Goal: Task Accomplishment & Management: Manage account settings

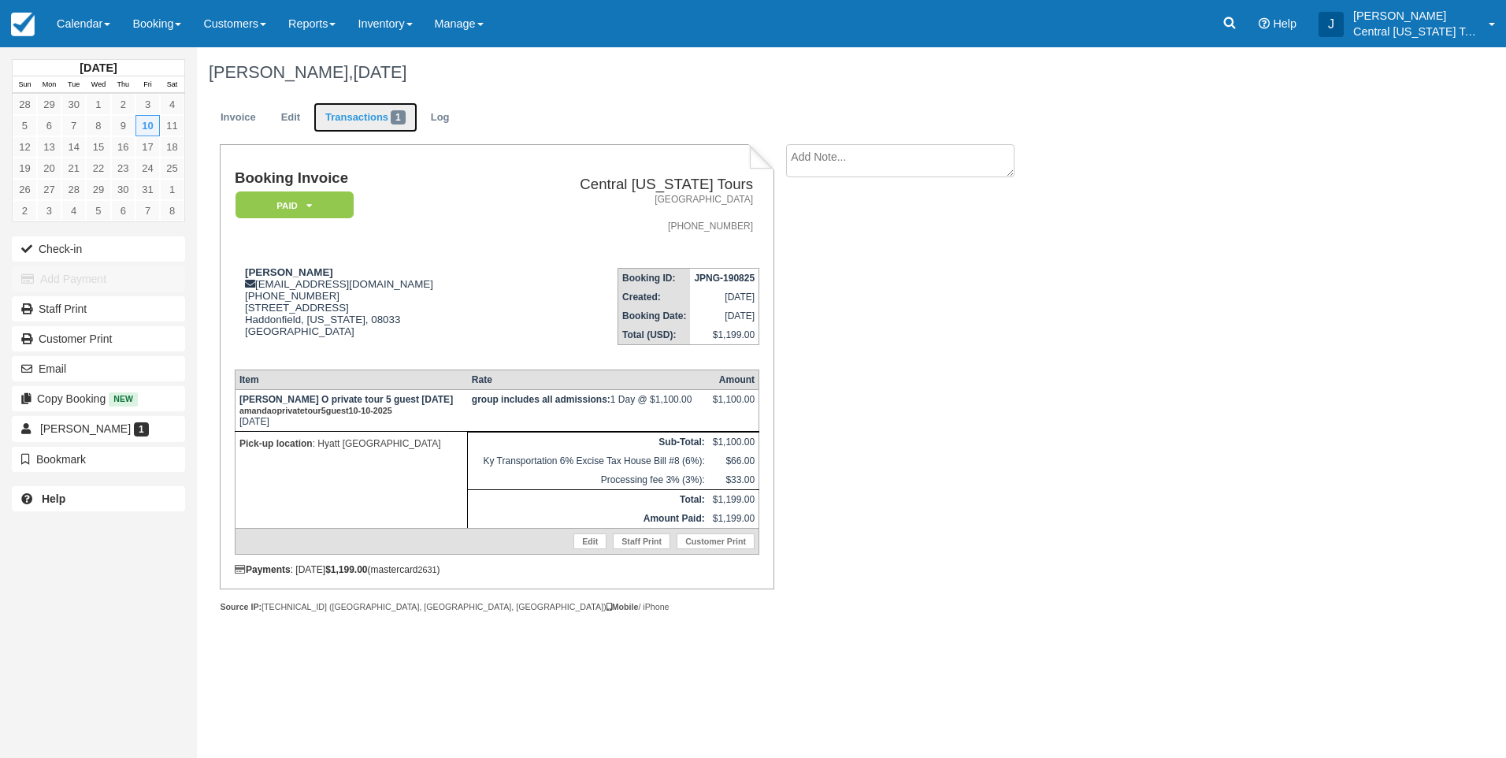
click at [385, 118] on link "Transactions 1" at bounding box center [366, 117] width 104 height 31
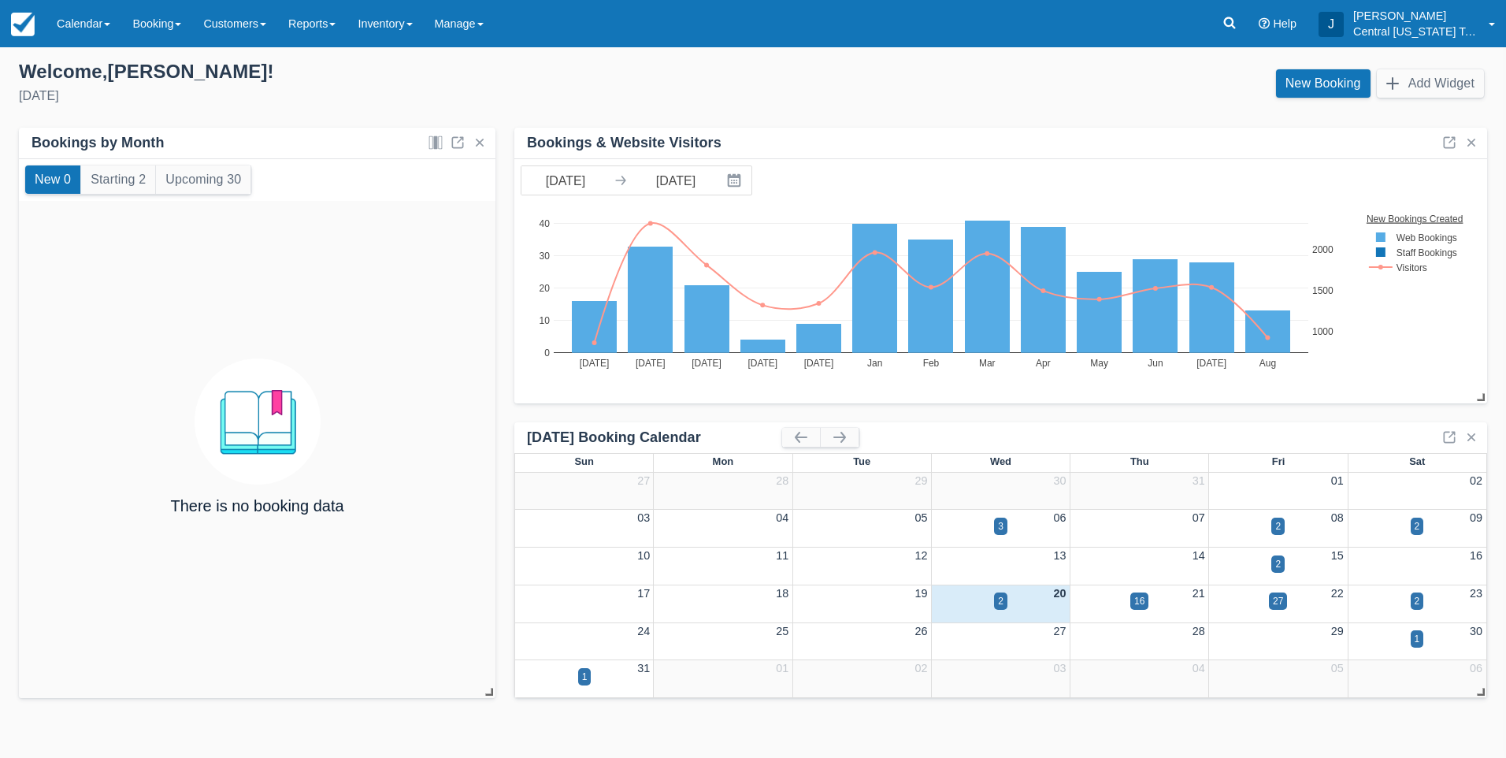
click at [970, 107] on div "New Booking Add Widget" at bounding box center [1126, 87] width 747 height 43
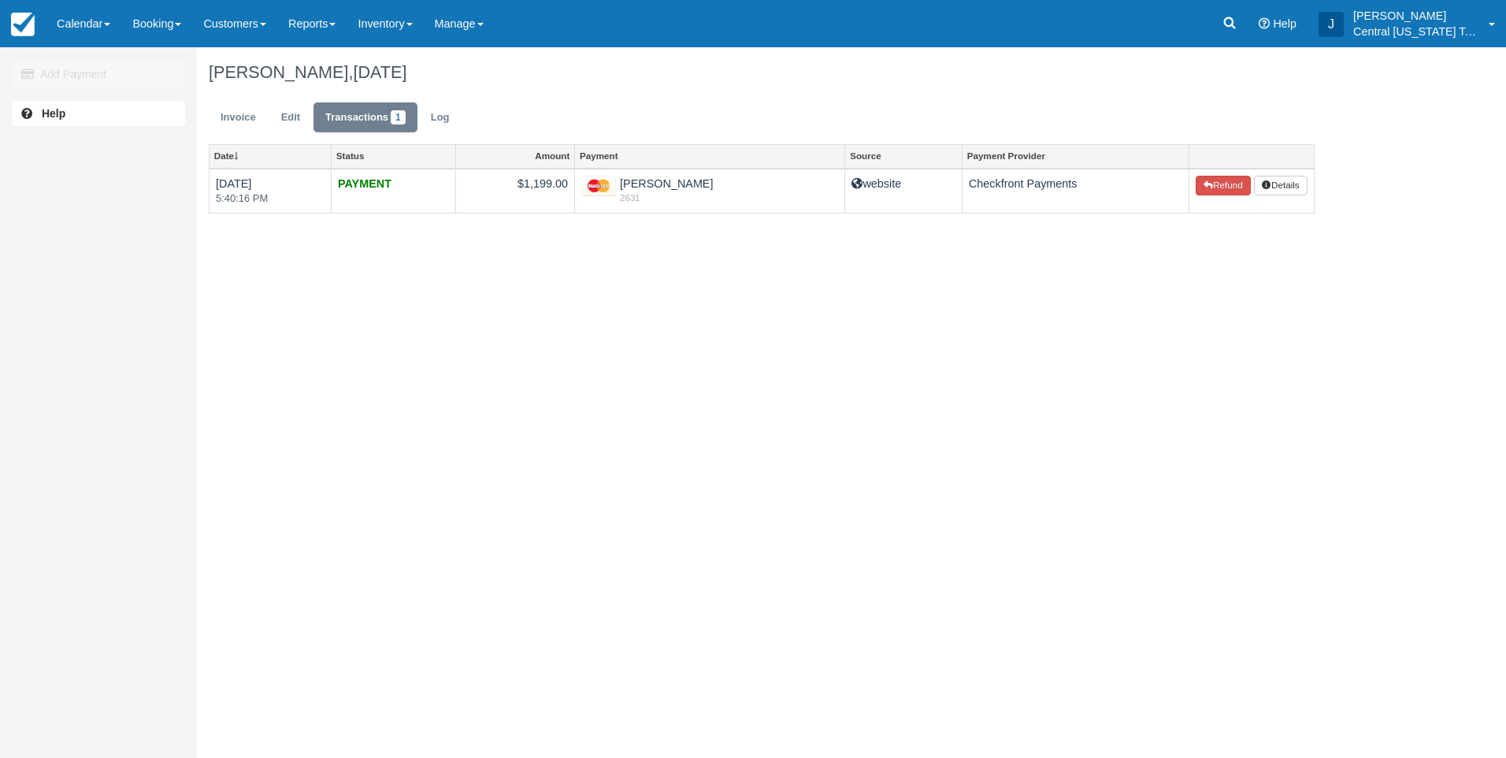
drag, startPoint x: 514, startPoint y: 437, endPoint x: 514, endPoint y: 425, distance: 11.8
click at [514, 437] on div "Add Payment Help Amanda Owren, October 10 2025 Invoice Edit Transactions 1 Log …" at bounding box center [753, 402] width 1506 height 711
click at [387, 22] on link "Inventory" at bounding box center [385, 23] width 76 height 47
click at [395, 46] on link "Inventory" at bounding box center [385, 23] width 76 height 47
click at [398, 35] on link "Inventory" at bounding box center [385, 23] width 76 height 47
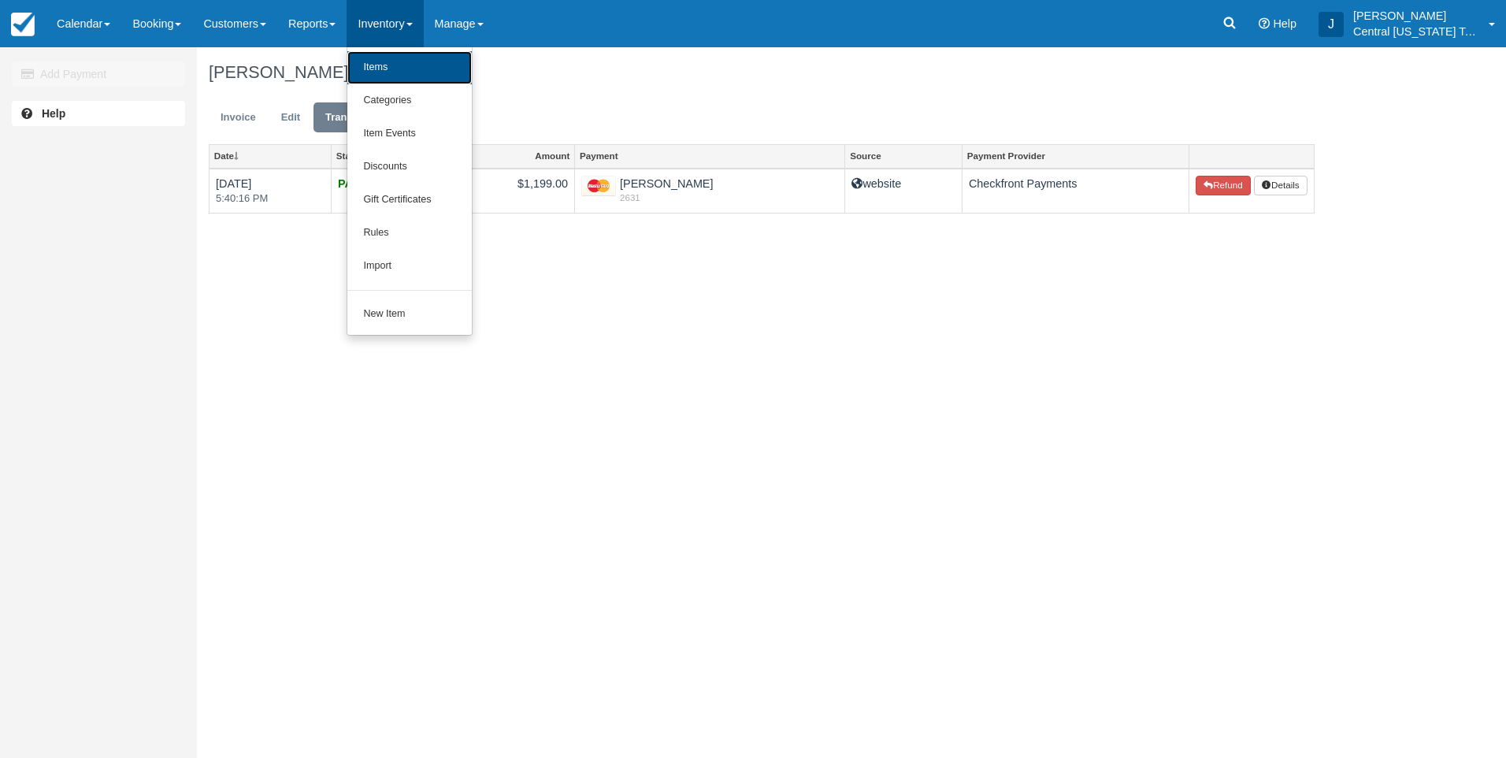
click at [409, 63] on link "Items" at bounding box center [409, 67] width 124 height 33
